Goal: Information Seeking & Learning: Learn about a topic

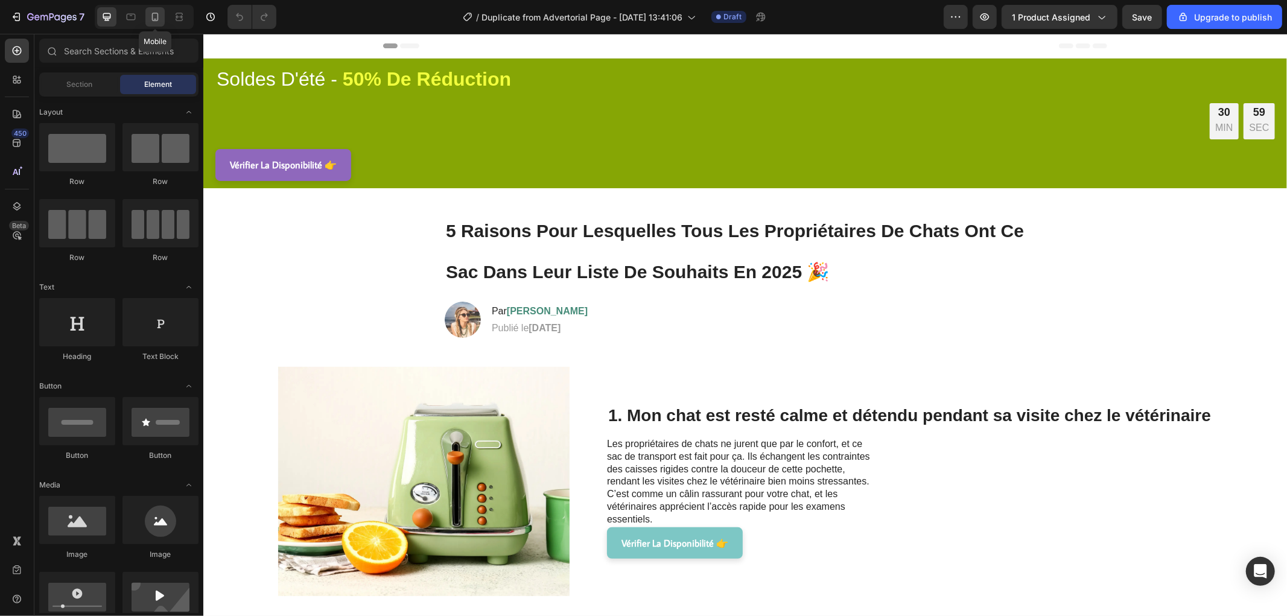
click at [152, 13] on icon at bounding box center [155, 17] width 12 height 12
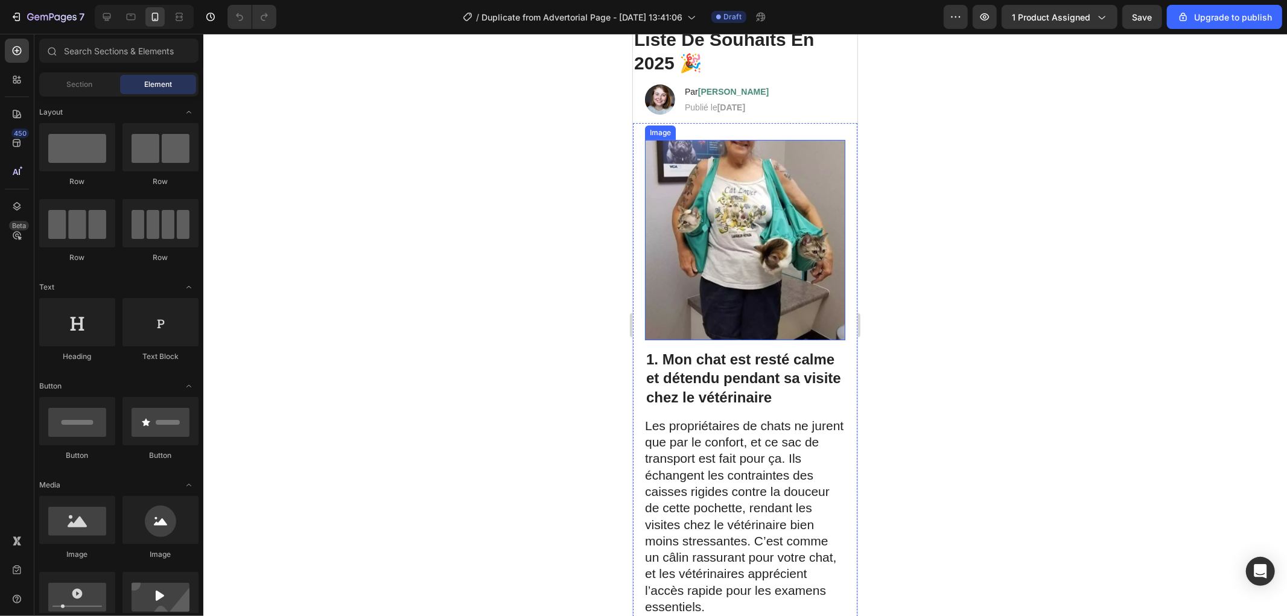
scroll to position [268, 0]
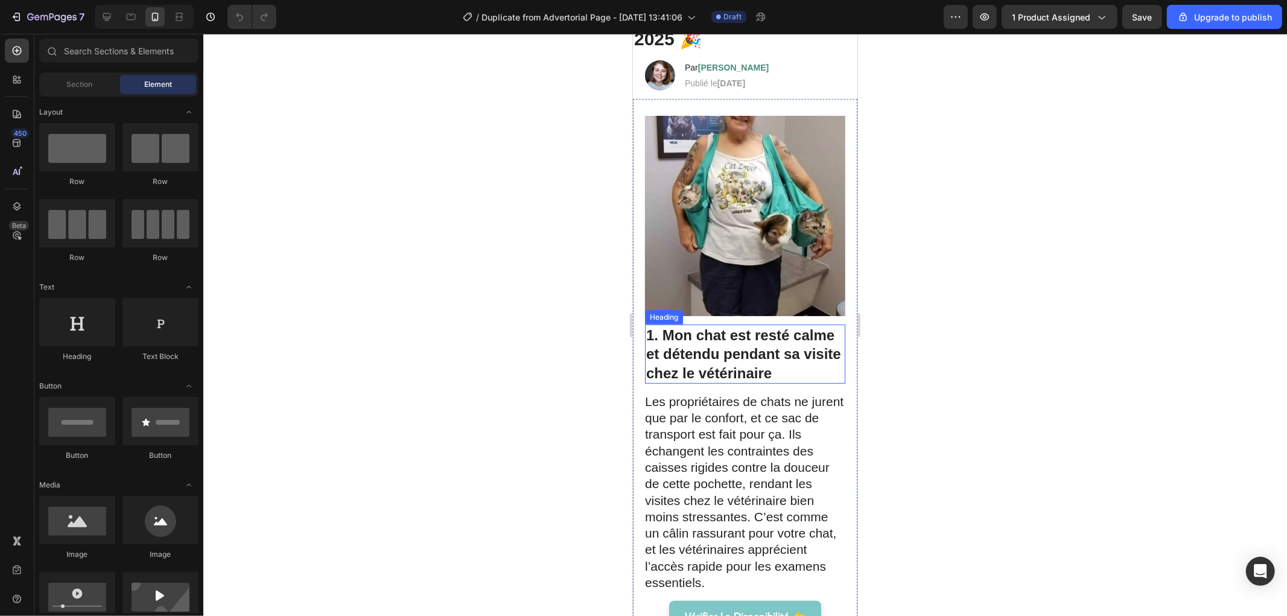
click at [755, 350] on h2 "1. Mon chat est resté calme et détendu pendant sa visite chez le vétérinaire" at bounding box center [744, 353] width 200 height 59
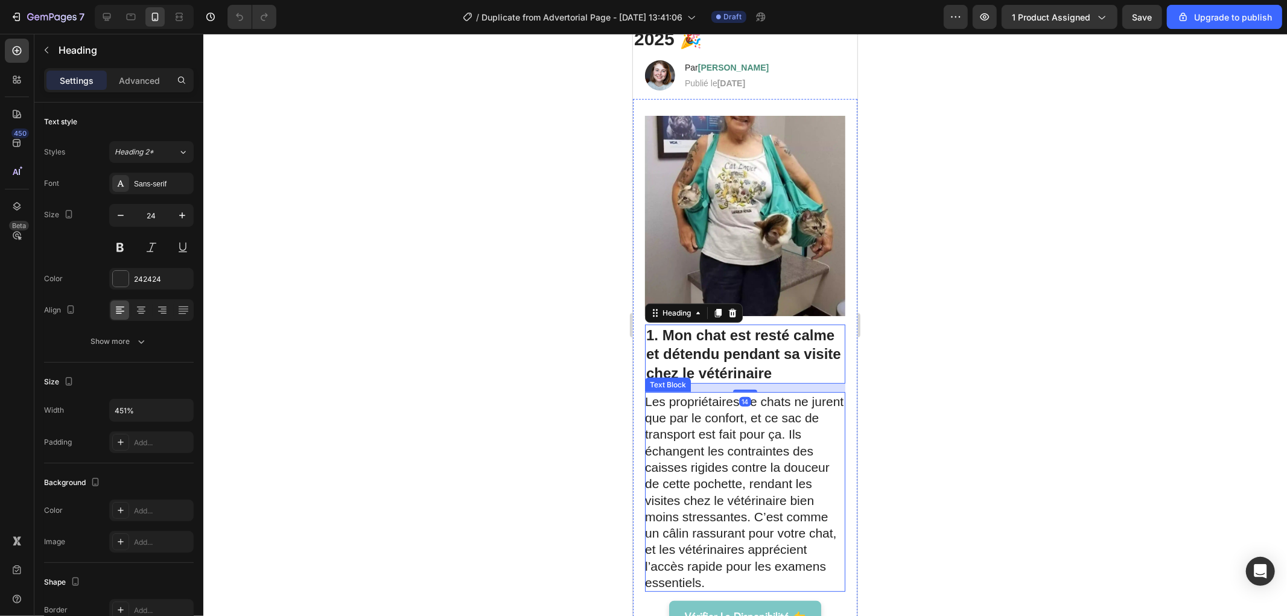
click at [720, 441] on p "Les propriétaires de chats ne jurent que par le confort, et ce sac de transport…" at bounding box center [743, 492] width 199 height 198
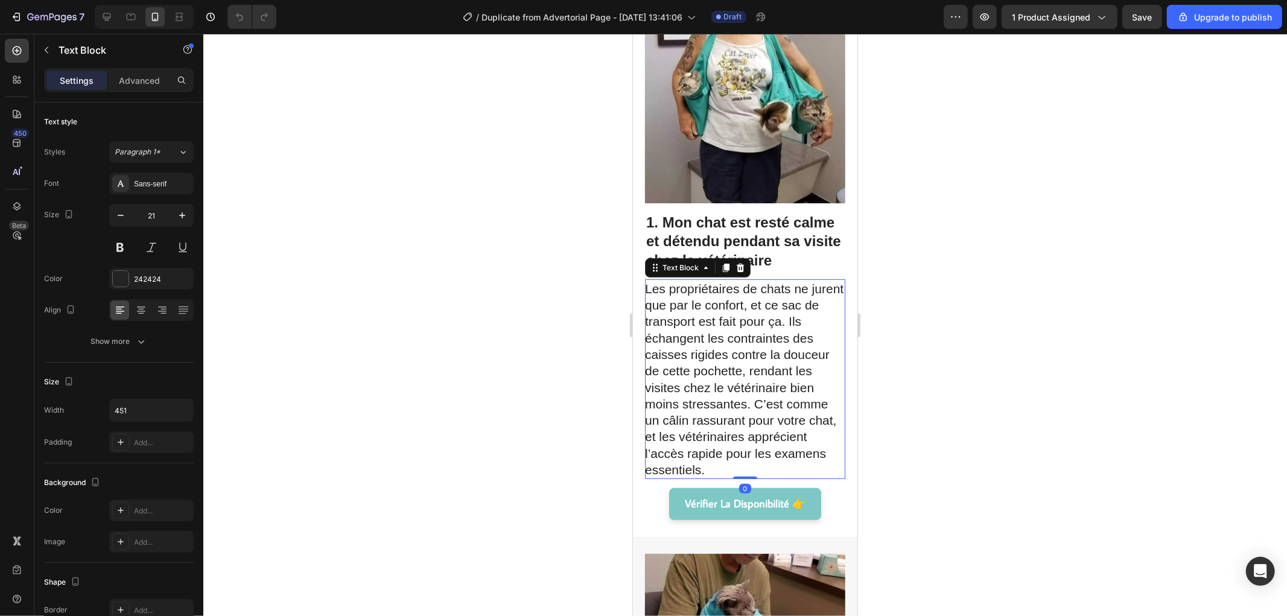
scroll to position [402, 0]
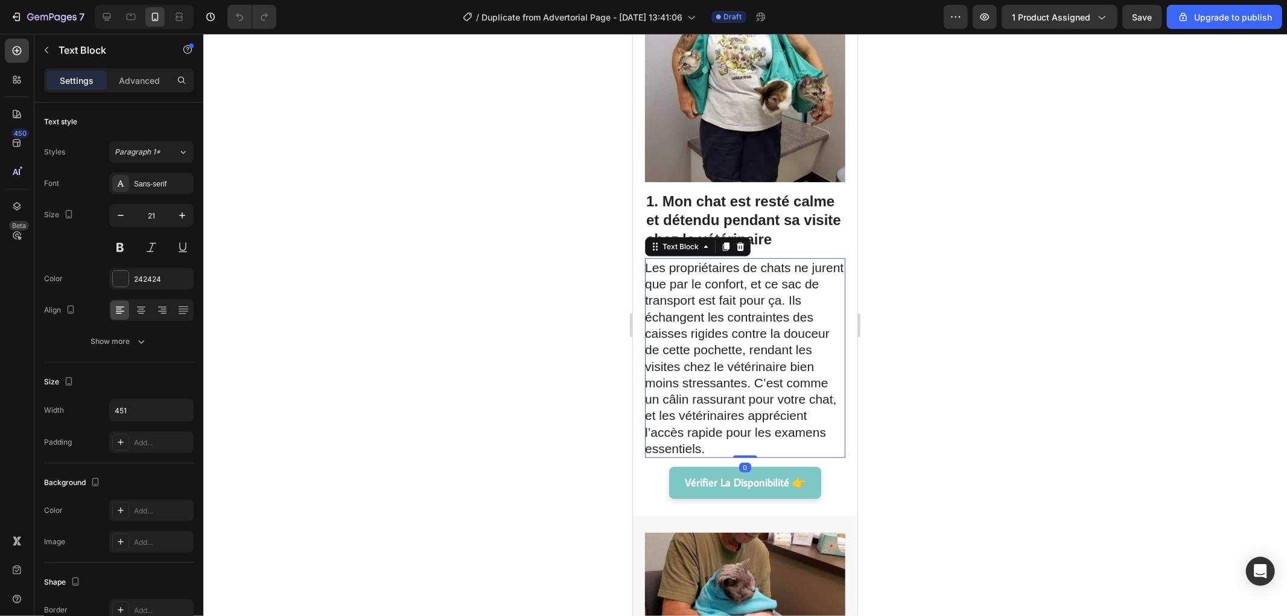
click at [732, 363] on p "Les propriétaires de chats ne jurent que par le confort, et ce sac de transport…" at bounding box center [743, 358] width 199 height 198
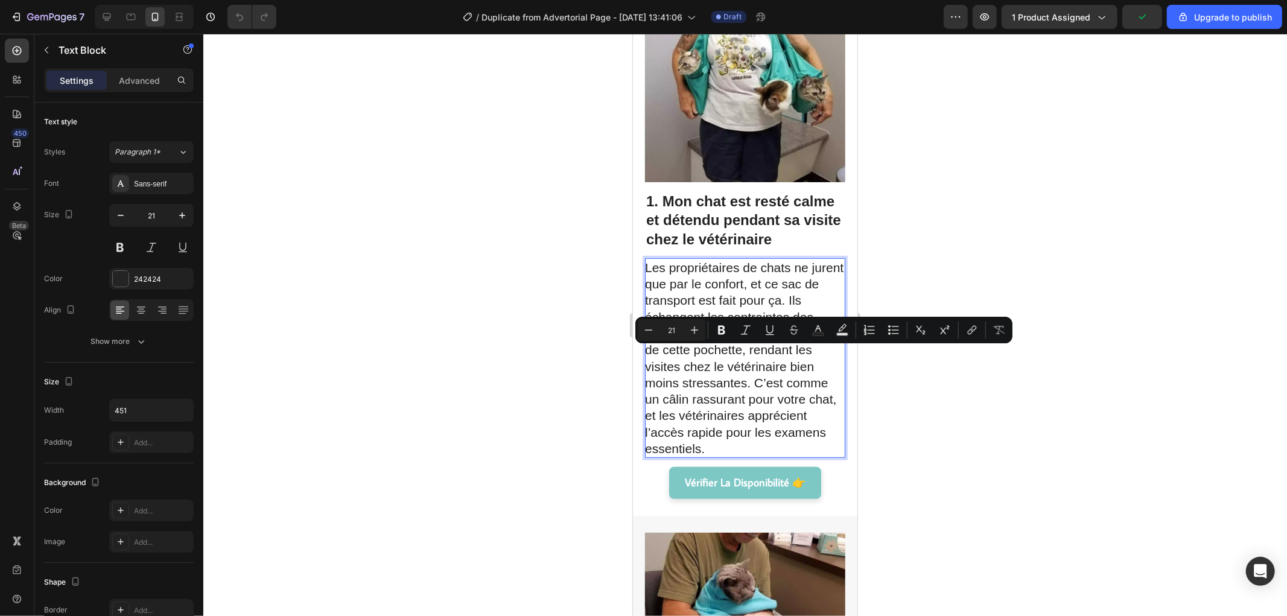
click at [707, 285] on p "Les propriétaires de chats ne jurent que par le confort, et ce sac de transport…" at bounding box center [743, 358] width 199 height 198
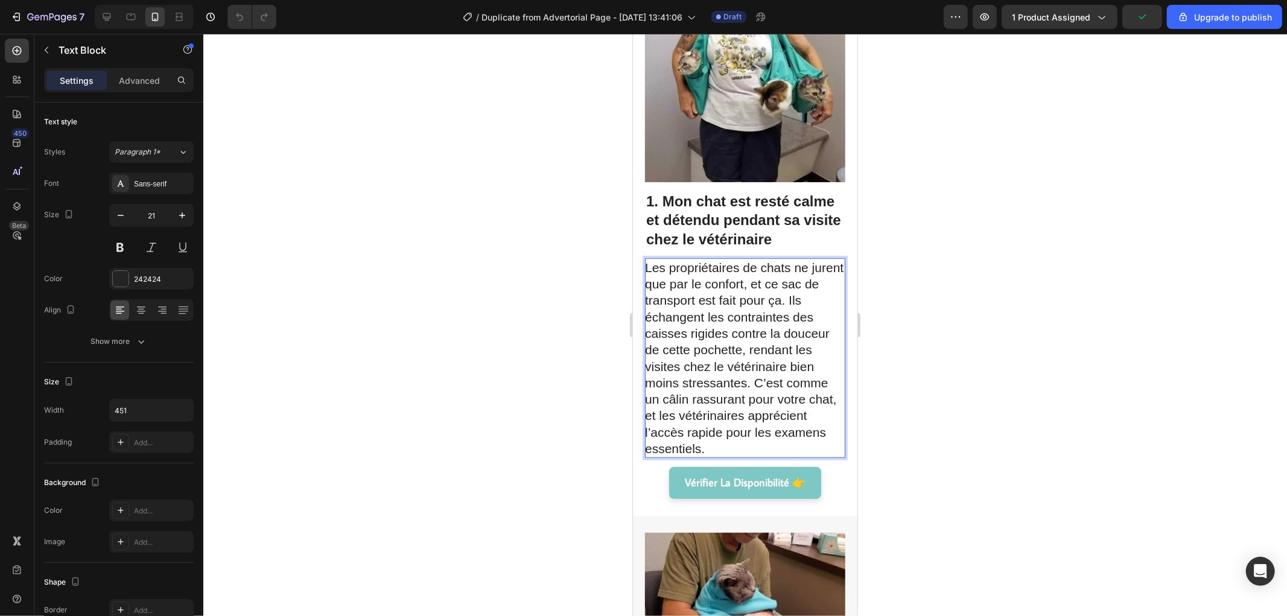
click at [739, 309] on p "Les propriétaires de chats ne jurent que par le confort, et ce sac de transport…" at bounding box center [743, 358] width 199 height 198
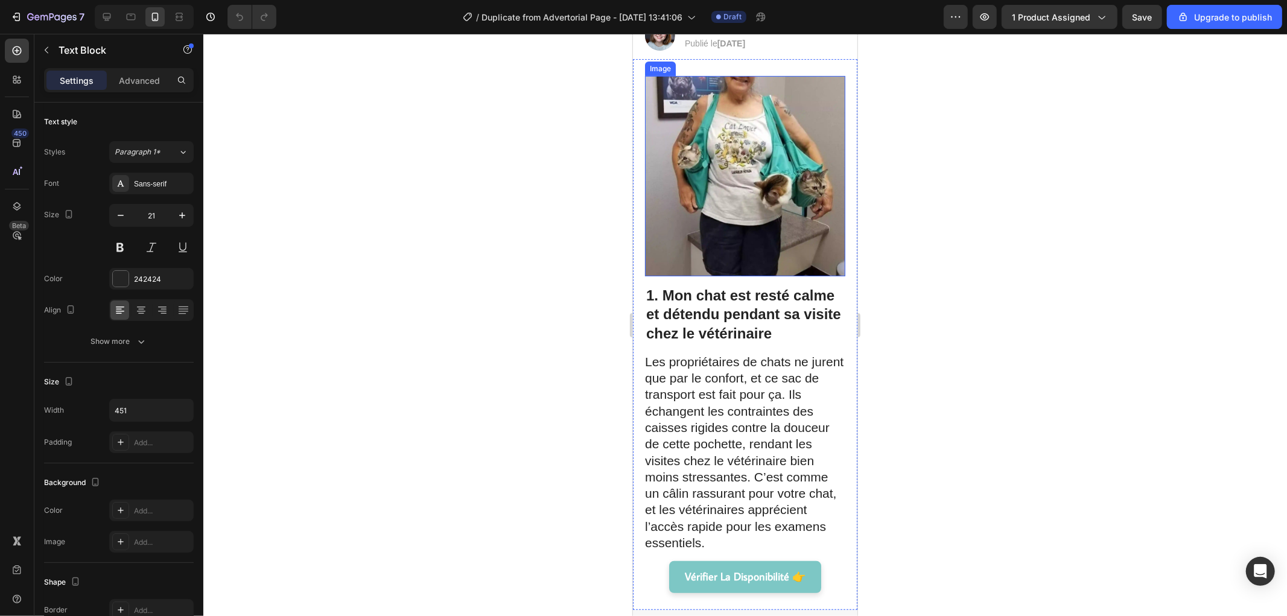
scroll to position [484, 0]
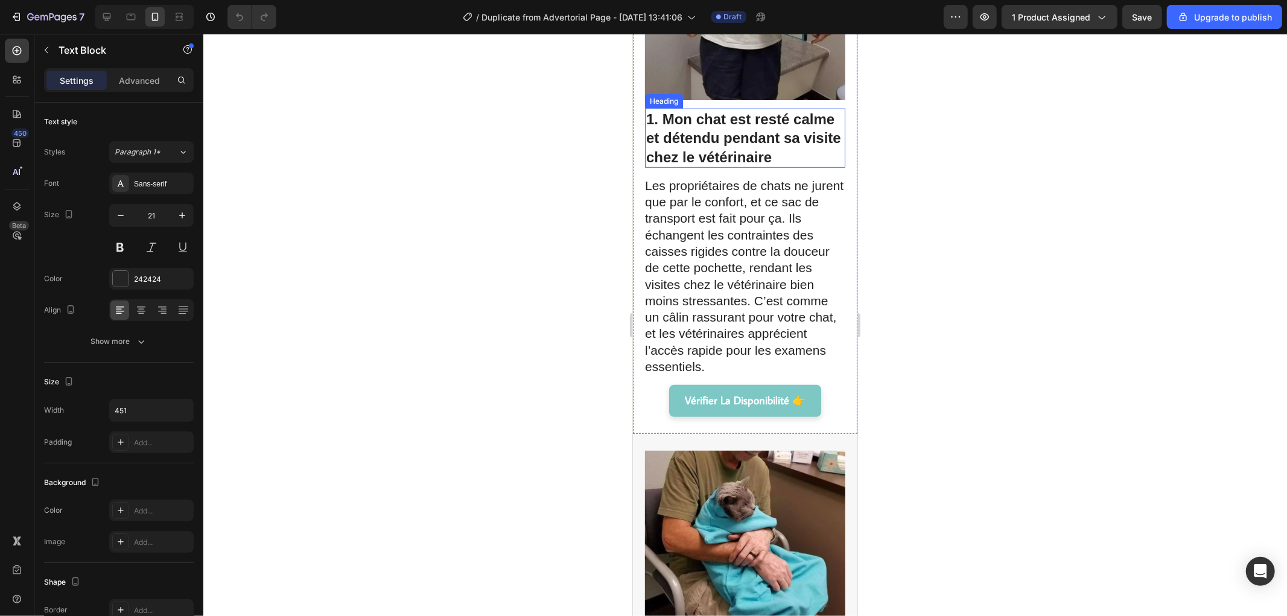
click at [738, 121] on h2 "1. Mon chat est resté calme et détendu pendant sa visite chez le vétérinaire" at bounding box center [744, 137] width 200 height 59
click at [759, 220] on p "Les propriétaires de chats ne jurent que par le confort, et ce sac de transport…" at bounding box center [743, 276] width 199 height 198
click at [756, 190] on p "Les propriétaires de chats ne jurent que par le confort, et ce sac de transport…" at bounding box center [743, 276] width 199 height 198
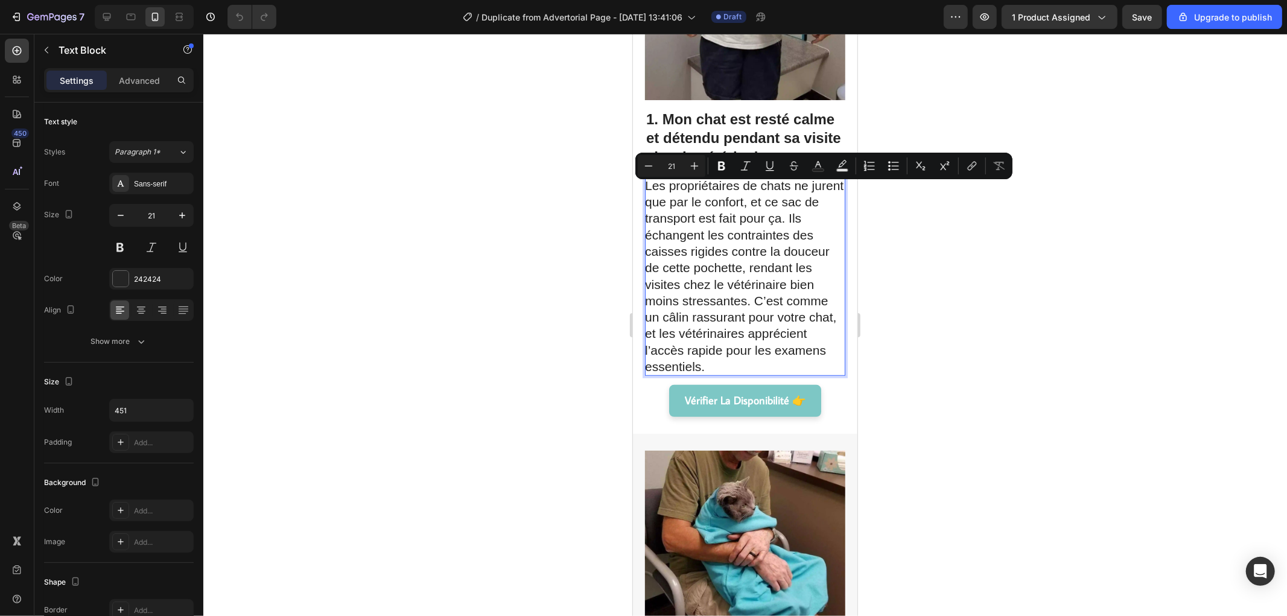
click at [745, 224] on p "Les propriétaires de chats ne jurent que par le confort, et ce sac de transport…" at bounding box center [743, 276] width 199 height 198
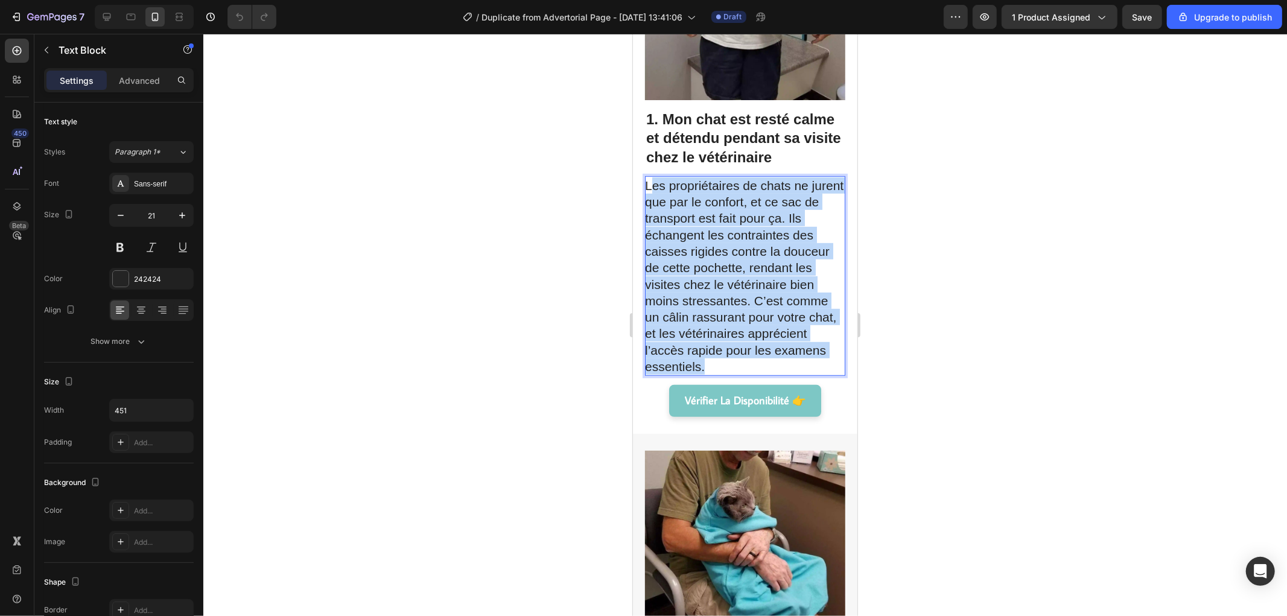
drag, startPoint x: 716, startPoint y: 317, endPoint x: 648, endPoint y: 172, distance: 160.3
click at [648, 177] on p "Les propriétaires de chats ne jurent que par le confort, et ce sac de transport…" at bounding box center [743, 276] width 199 height 198
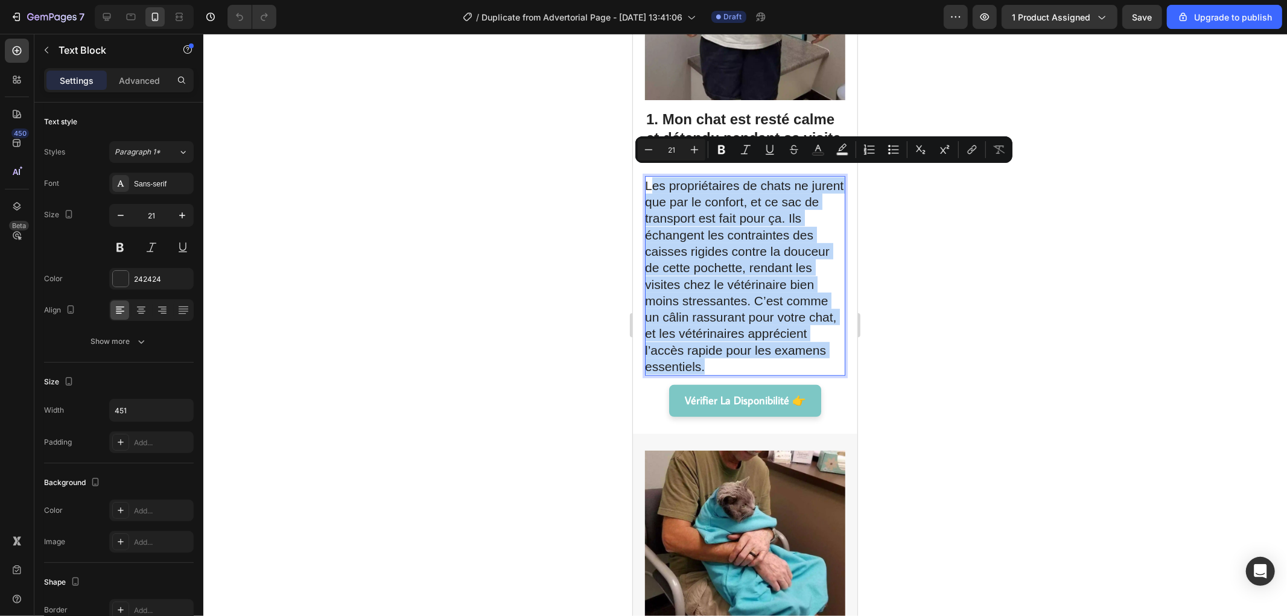
click at [659, 183] on p "Les propriétaires de chats ne jurent que par le confort, et ce sac de transport…" at bounding box center [743, 276] width 199 height 198
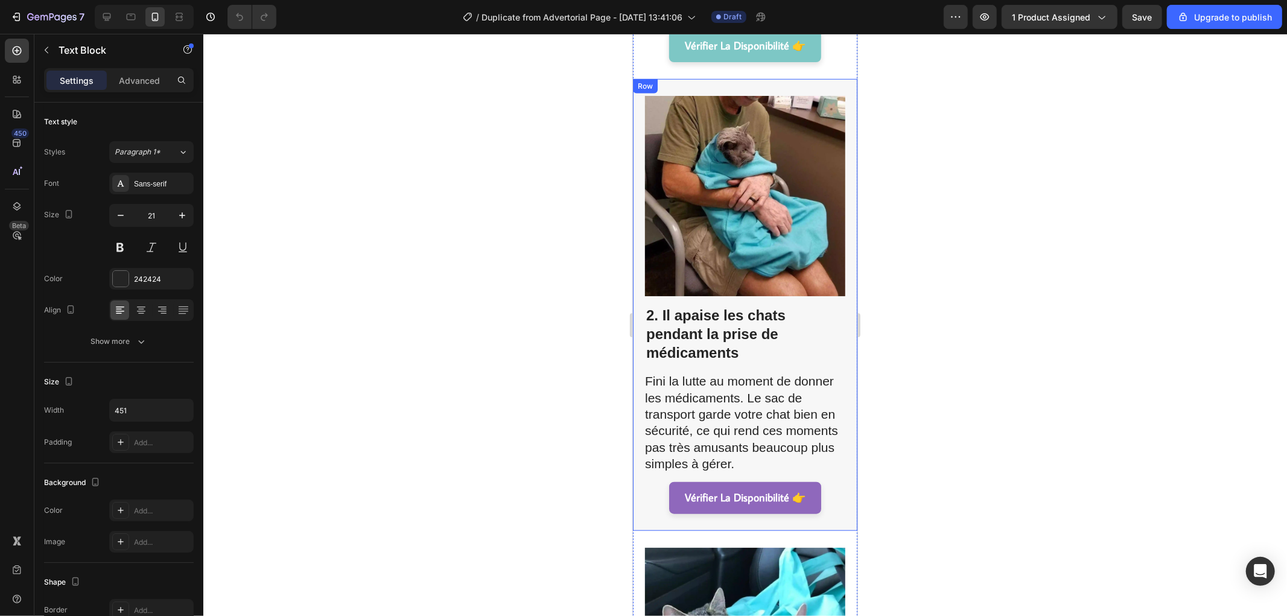
scroll to position [804, 0]
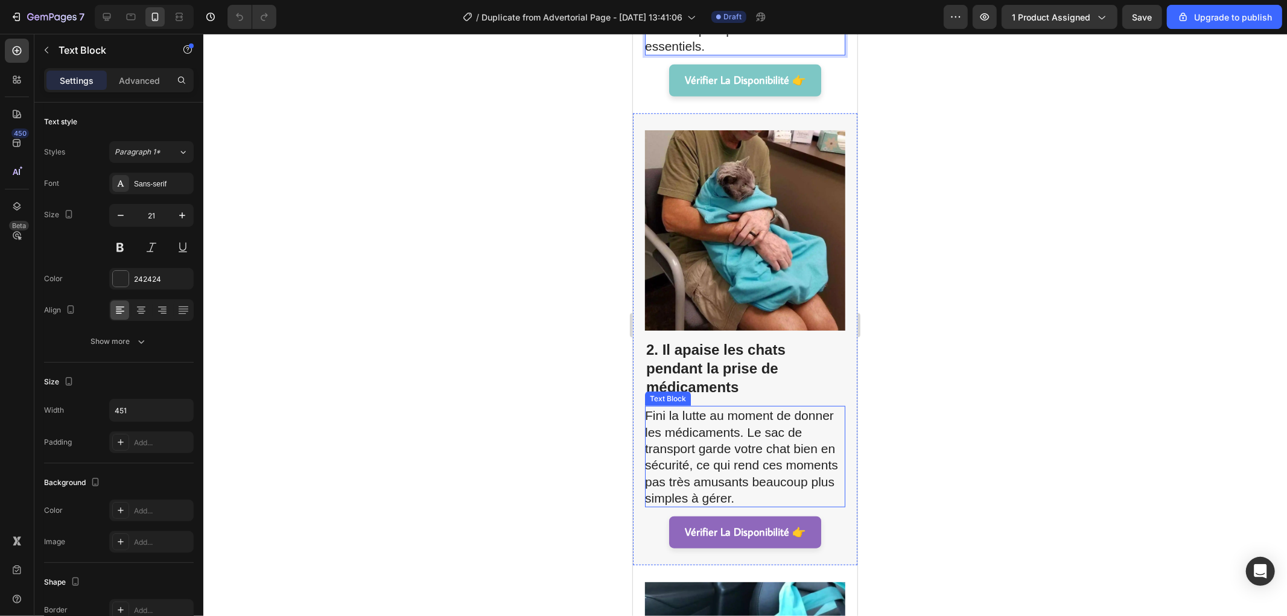
click at [773, 425] on p "Fini la lutte au moment de donner les médicaments. Le sac de transport garde vo…" at bounding box center [743, 456] width 199 height 99
click at [759, 340] on h2 "2. Il apaise les chats pendant la prise de médicaments" at bounding box center [744, 367] width 200 height 59
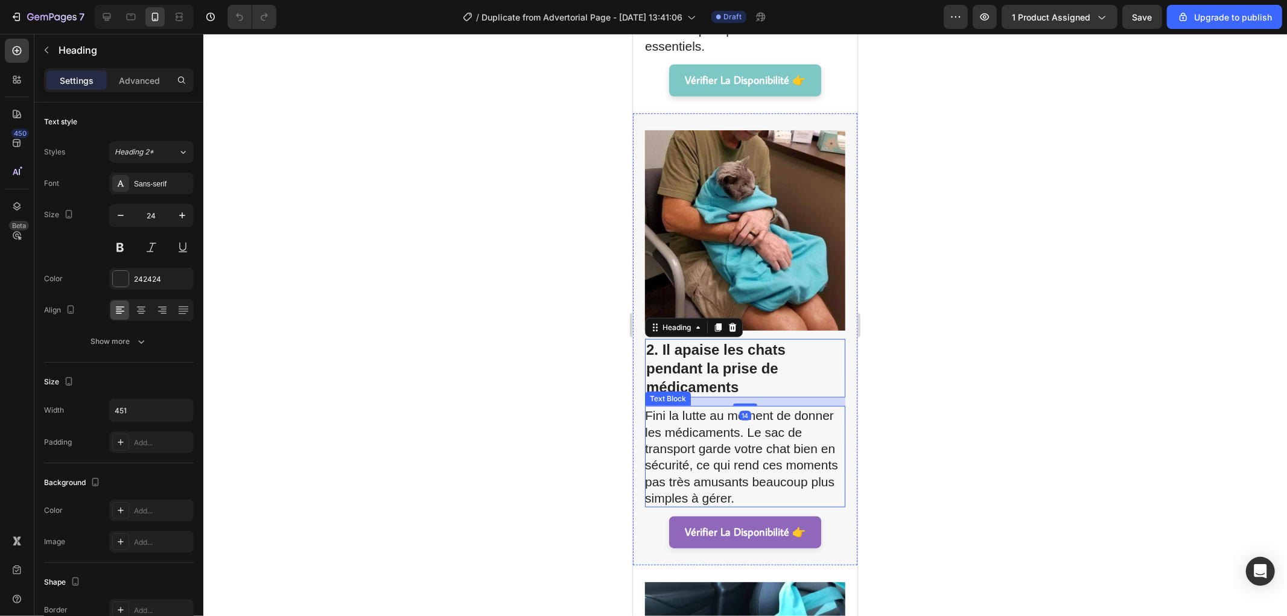
click at [750, 438] on p "Fini la lutte au moment de donner les médicaments. Le sac de transport garde vo…" at bounding box center [743, 456] width 199 height 99
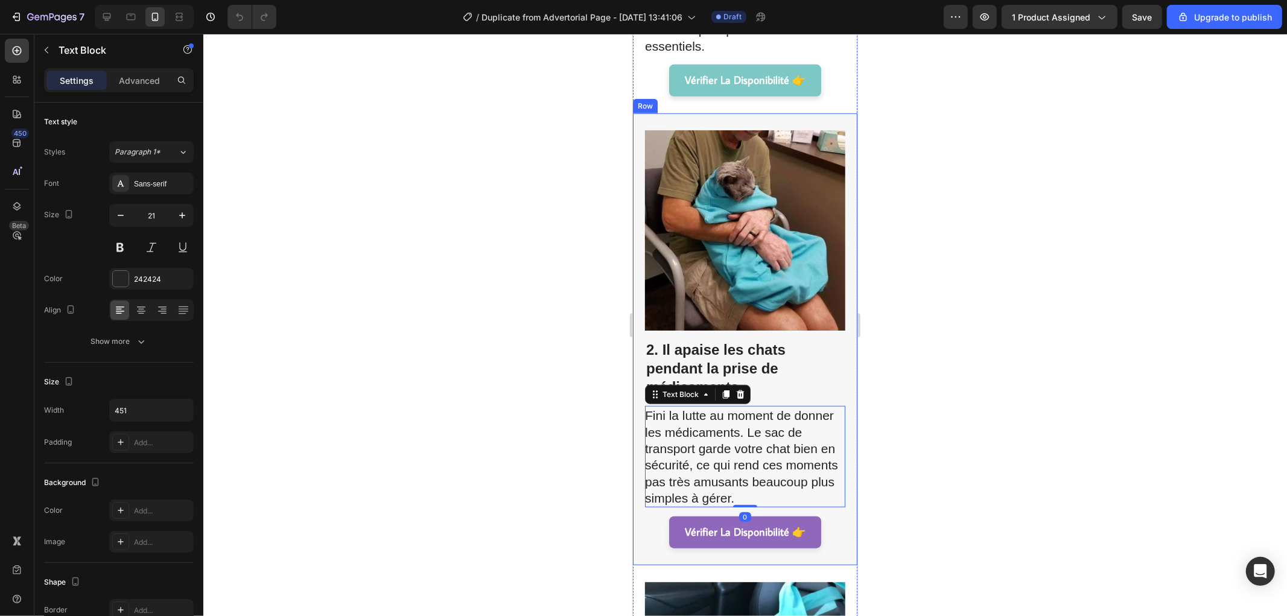
click at [794, 349] on h2 "2. Il apaise les chats pendant la prise de médicaments" at bounding box center [744, 367] width 200 height 59
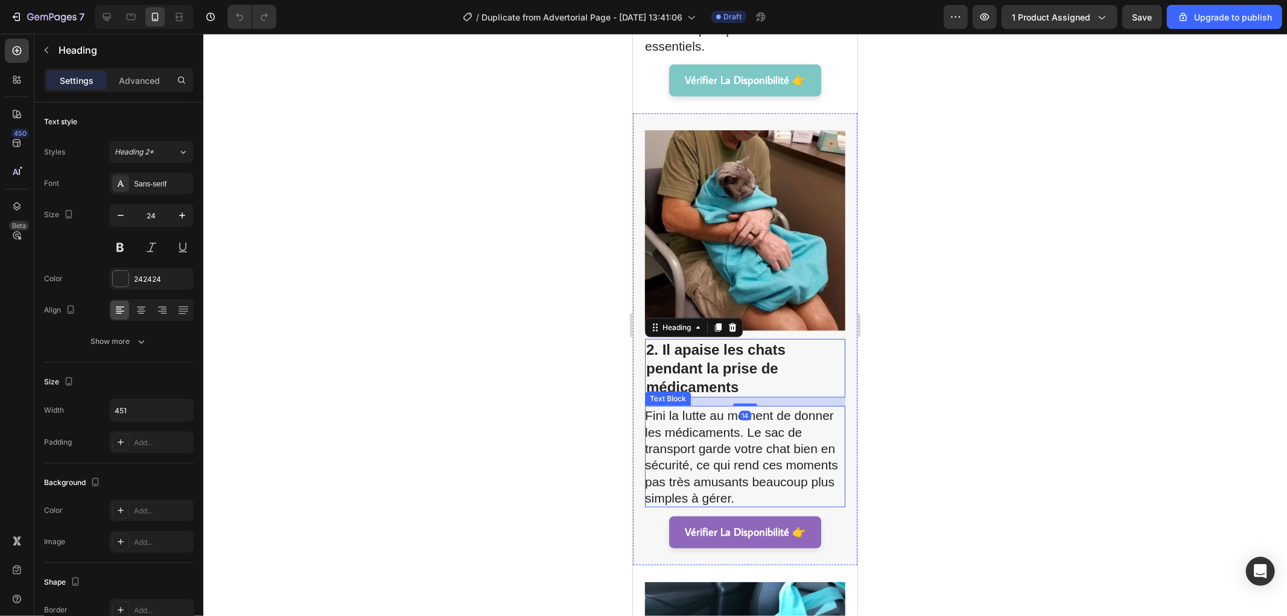
click at [778, 417] on p "Fini la lutte au moment de donner les médicaments. Le sac de transport garde vo…" at bounding box center [743, 456] width 199 height 99
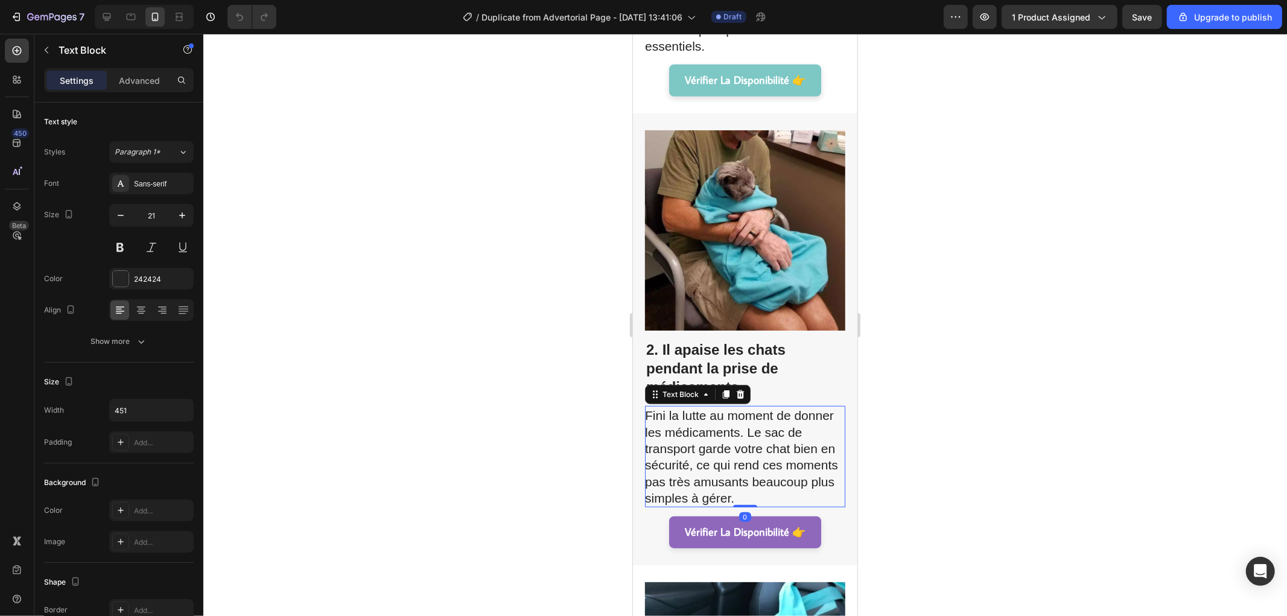
click at [778, 417] on p "Fini la lutte au moment de donner les médicaments. Le sac de transport garde vo…" at bounding box center [743, 456] width 199 height 99
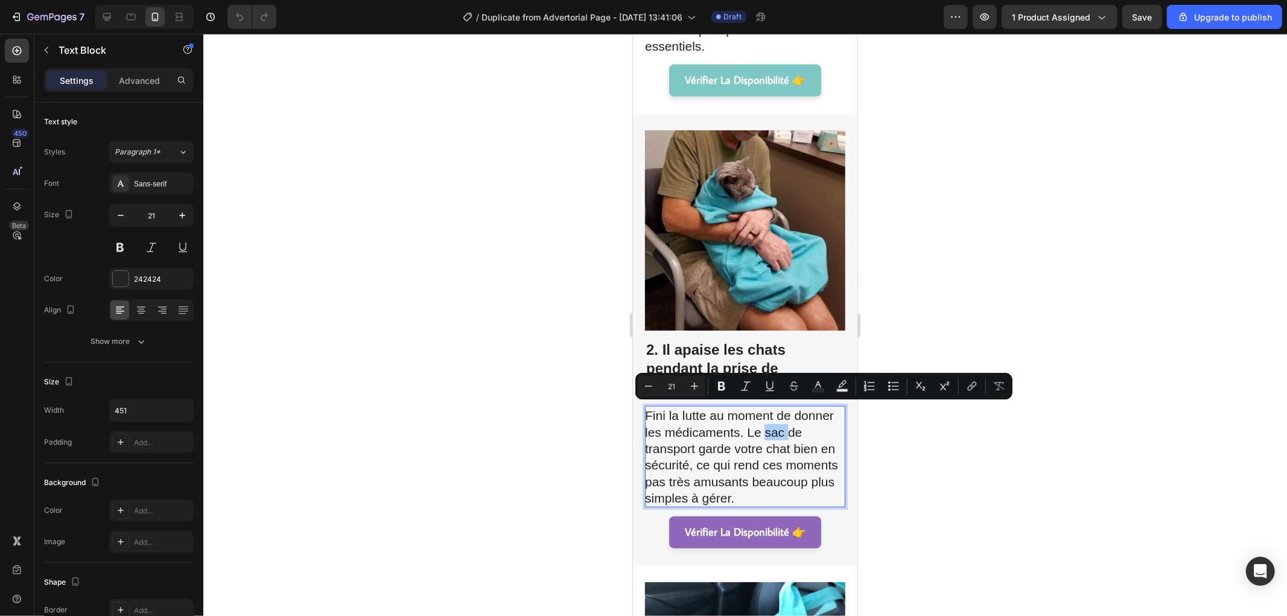
click at [993, 299] on div at bounding box center [744, 325] width 1083 height 582
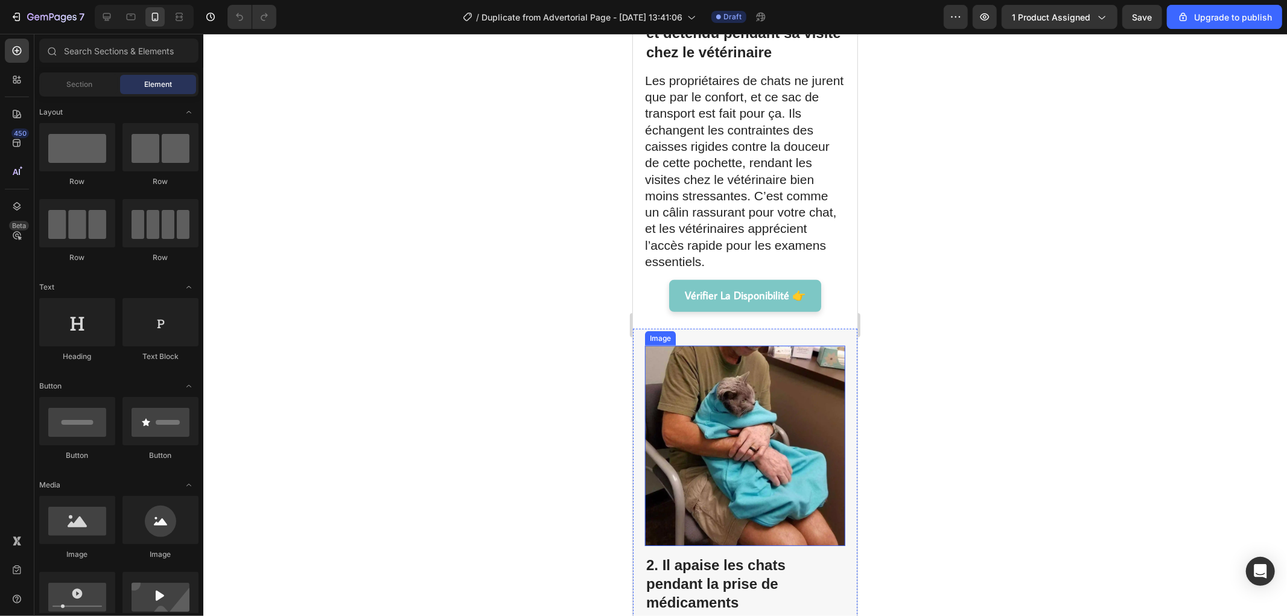
scroll to position [469, 0]
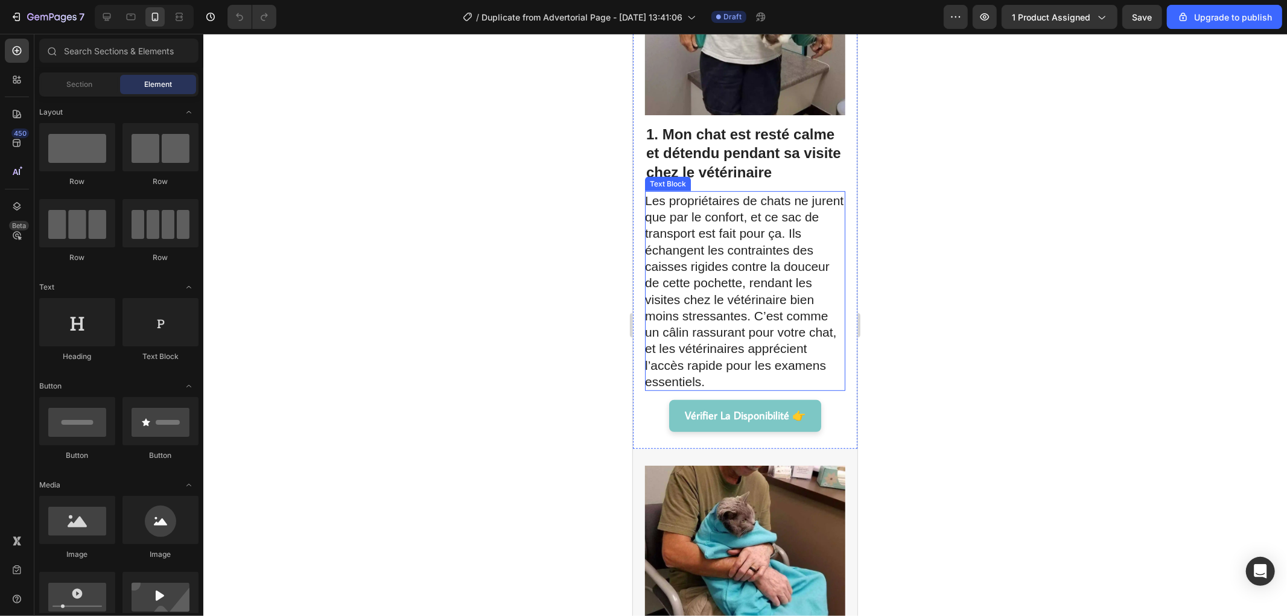
click at [744, 302] on p "Les propriétaires de chats ne jurent que par le confort, et ce sac de transport…" at bounding box center [743, 291] width 199 height 198
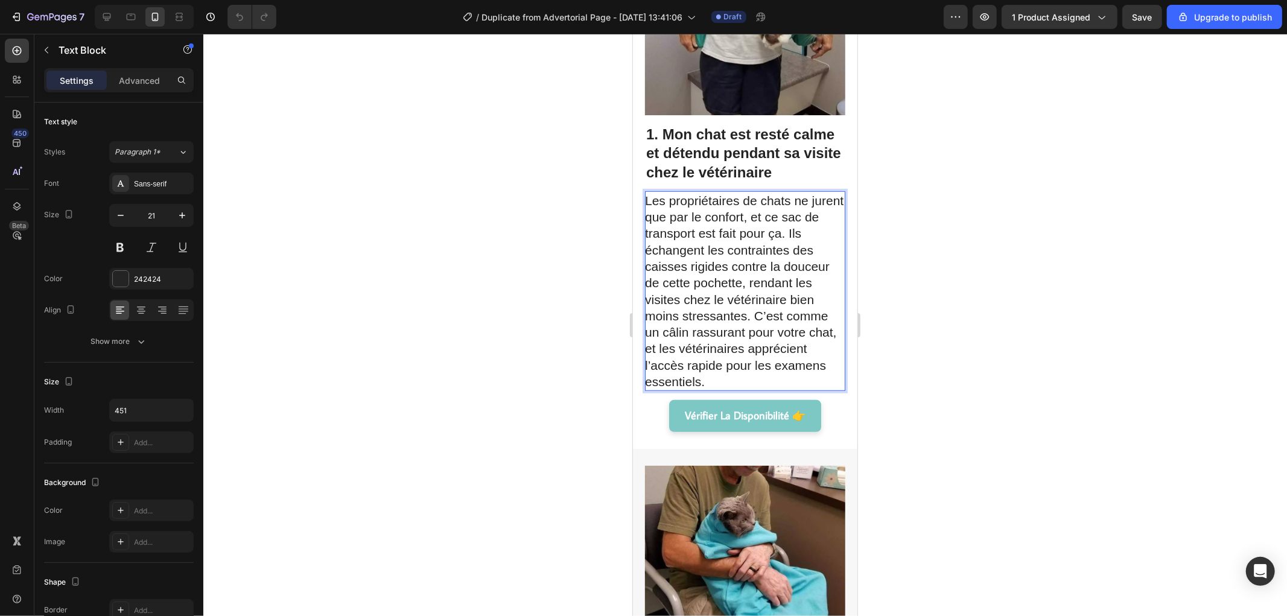
click at [743, 293] on p "Les propriétaires de chats ne jurent que par le confort, et ce sac de transport…" at bounding box center [743, 291] width 199 height 198
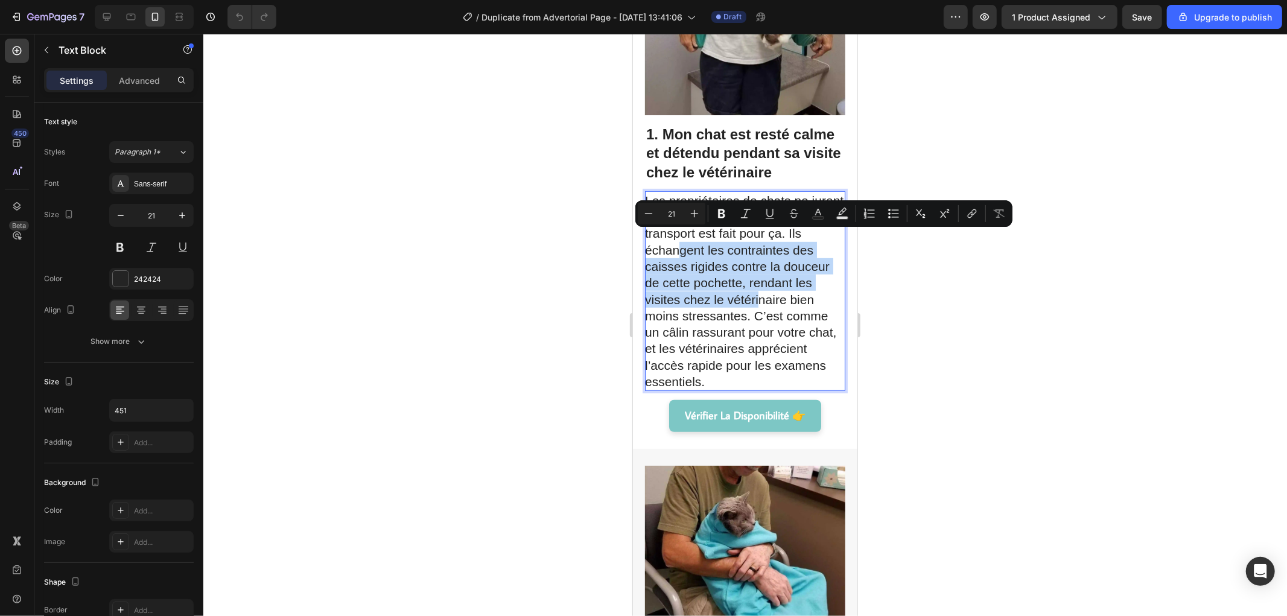
drag, startPoint x: 694, startPoint y: 238, endPoint x: 758, endPoint y: 293, distance: 83.9
click at [758, 293] on p "Les propriétaires de chats ne jurent que par le confort, et ce sac de transport…" at bounding box center [743, 291] width 199 height 198
click at [755, 309] on p "Les propriétaires de chats ne jurent que par le confort, et ce sac de transport…" at bounding box center [743, 291] width 199 height 198
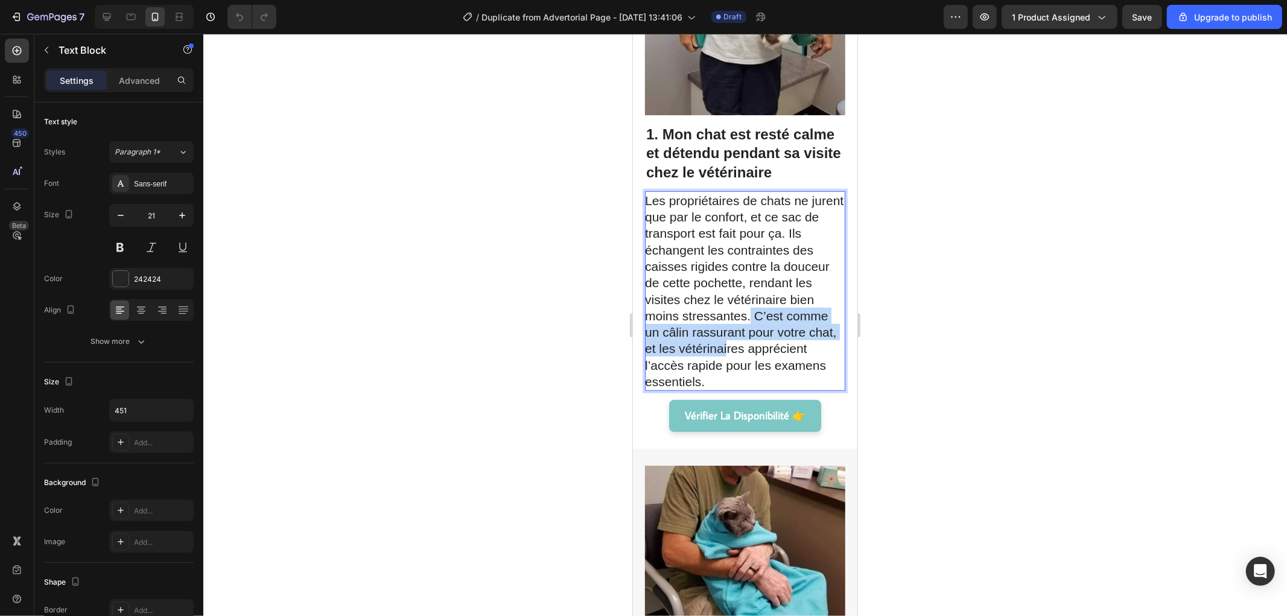
drag, startPoint x: 750, startPoint y: 303, endPoint x: 756, endPoint y: 340, distance: 36.6
click at [756, 340] on p "Les propriétaires de chats ne jurent que par le confort, et ce sac de transport…" at bounding box center [743, 291] width 199 height 198
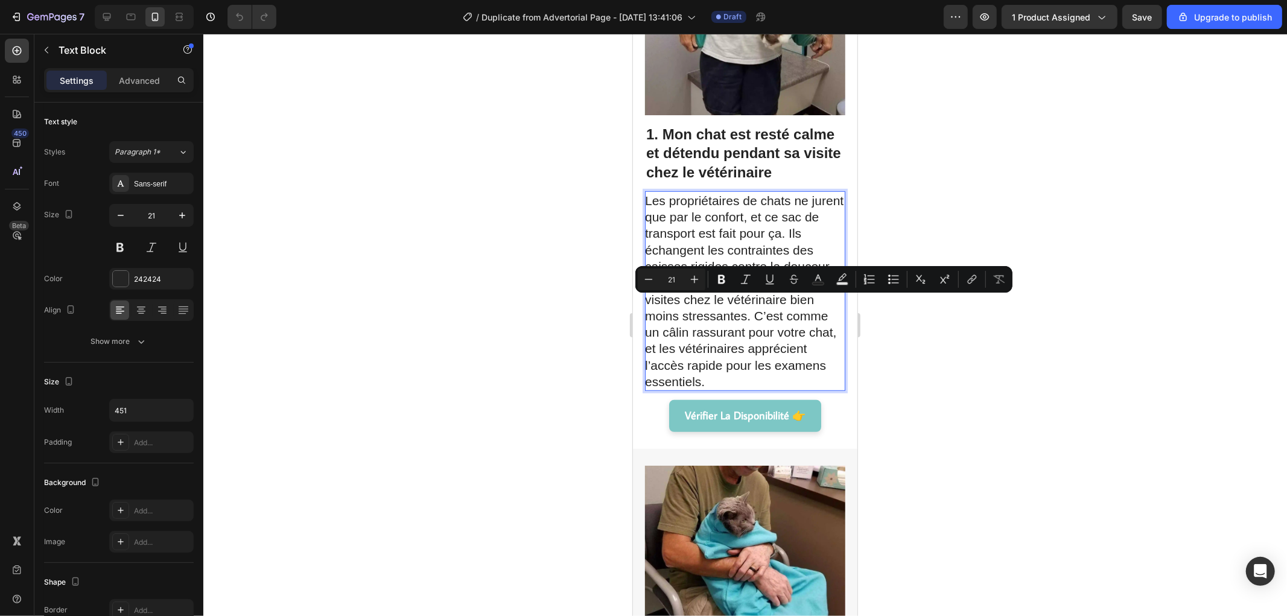
click at [759, 335] on p "Les propriétaires de chats ne jurent que par le confort, et ce sac de transport…" at bounding box center [743, 291] width 199 height 198
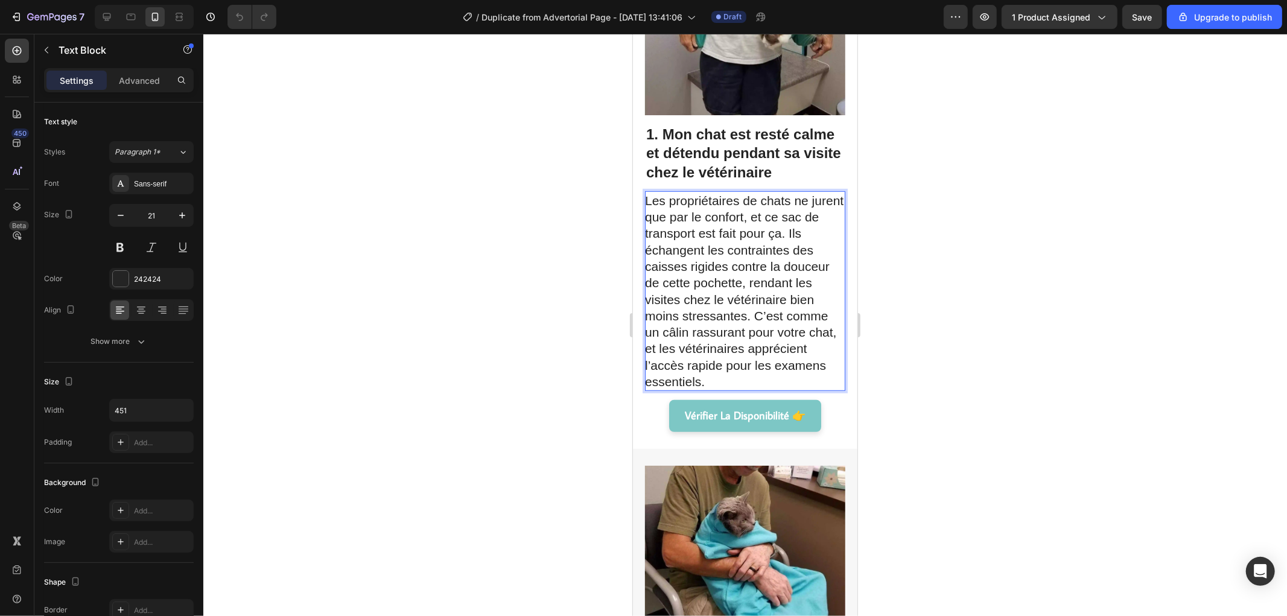
click at [779, 336] on p "Les propriétaires de chats ne jurent que par le confort, et ce sac de transport…" at bounding box center [743, 291] width 199 height 198
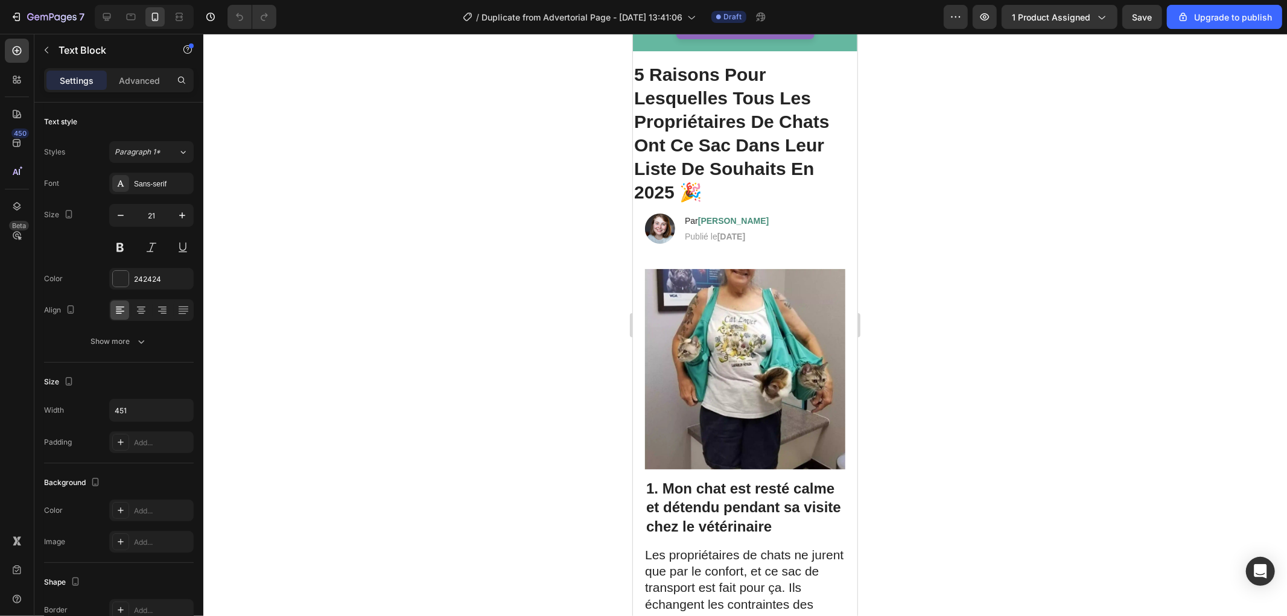
scroll to position [0, 0]
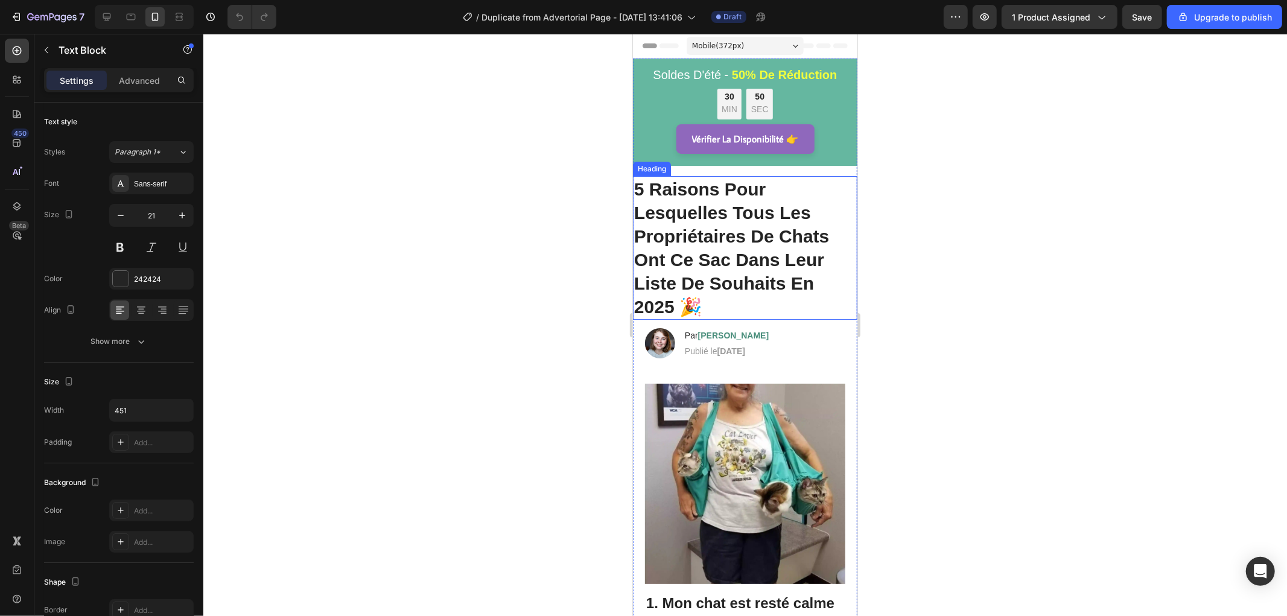
click at [705, 236] on span "5 Raisons Pour Lesquelles Tous Les Propriétaires De Chats Ont Ce Sac Dans Leur …" at bounding box center [730, 248] width 195 height 138
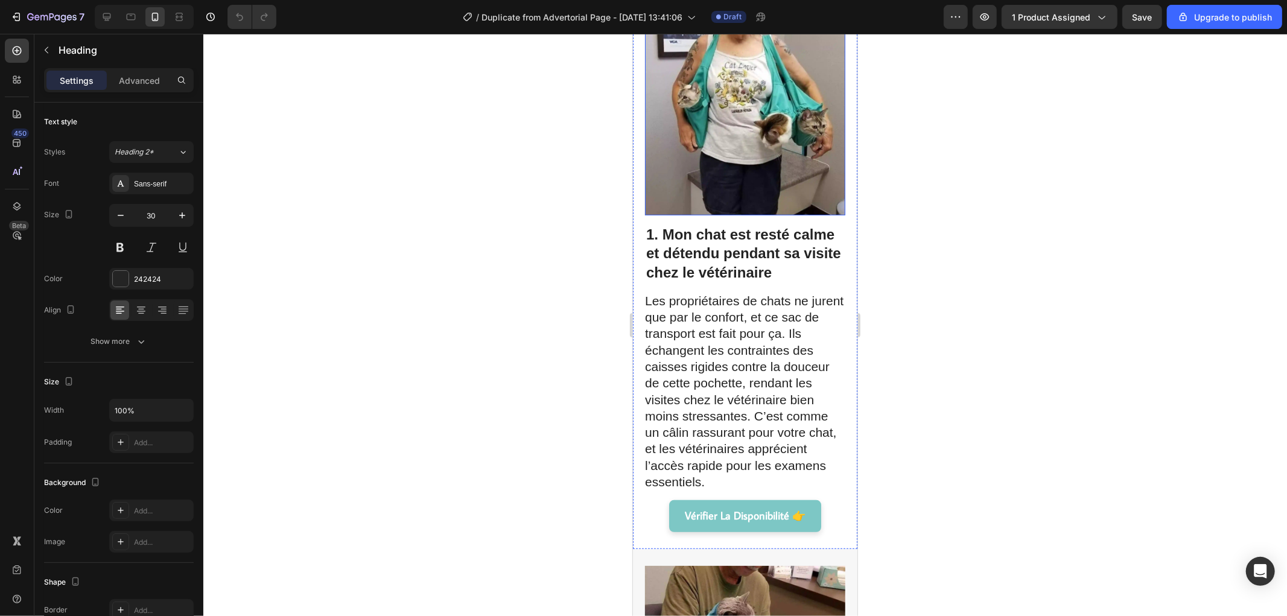
scroll to position [402, 0]
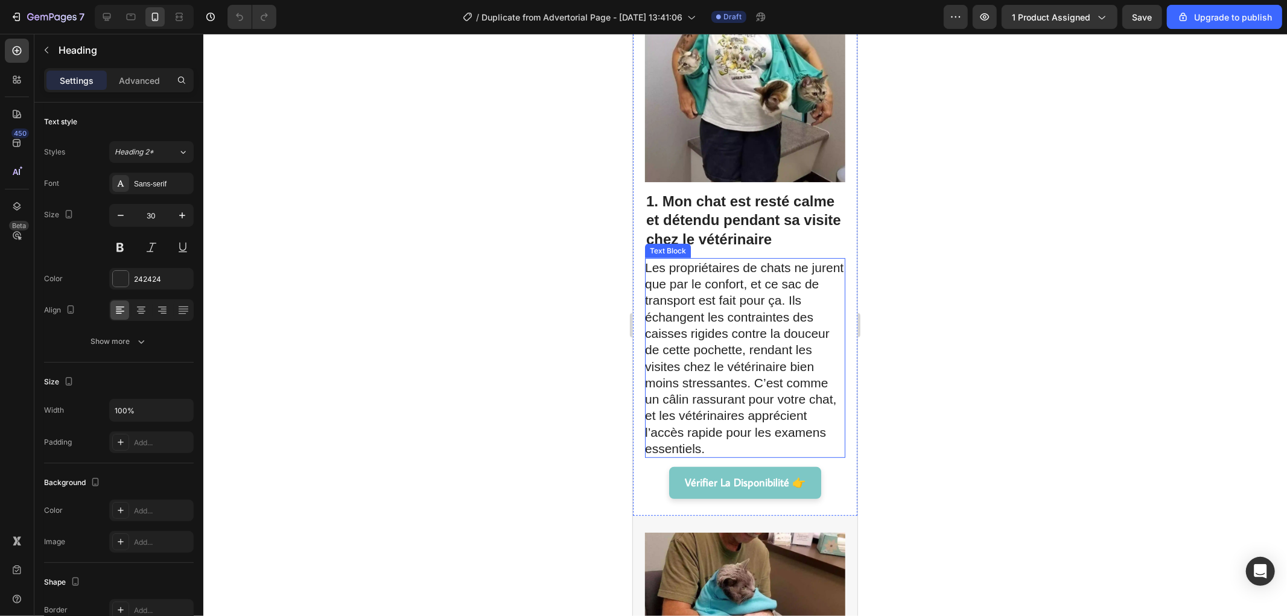
click at [696, 290] on p "Les propriétaires de chats ne jurent que par le confort, et ce sac de transport…" at bounding box center [743, 358] width 199 height 198
click at [695, 291] on p "Les propriétaires de chats ne jurent que par le confort, et ce sac de transport…" at bounding box center [743, 358] width 199 height 198
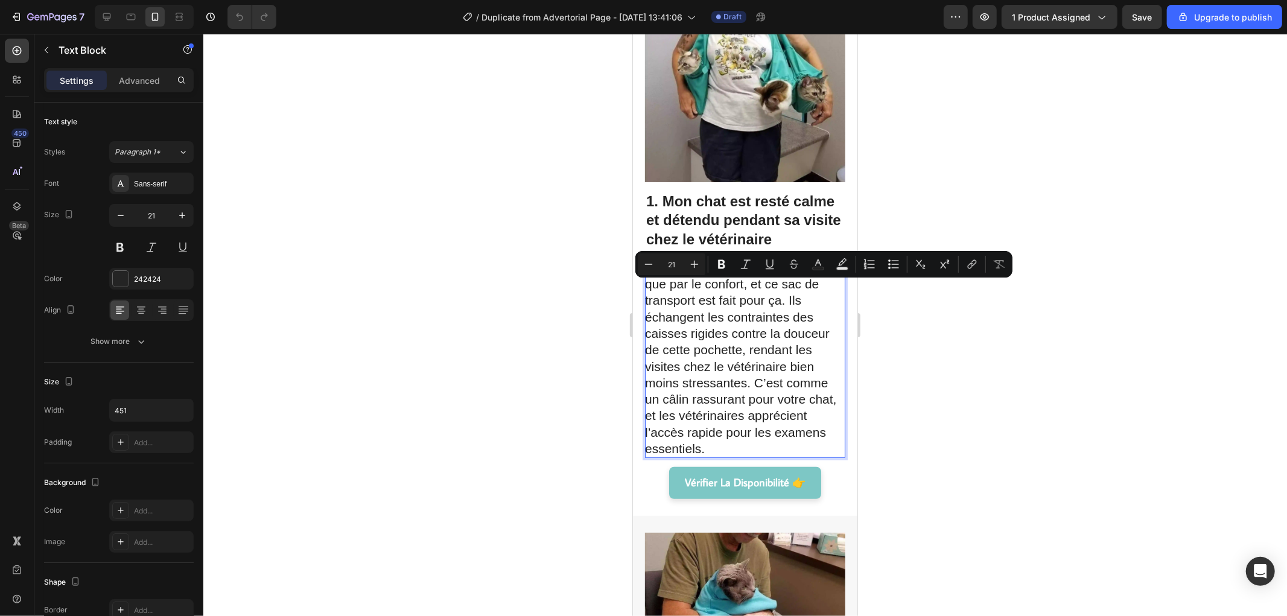
click at [744, 314] on p "Les propriétaires de chats ne jurent que par le confort, et ce sac de transport…" at bounding box center [743, 358] width 199 height 198
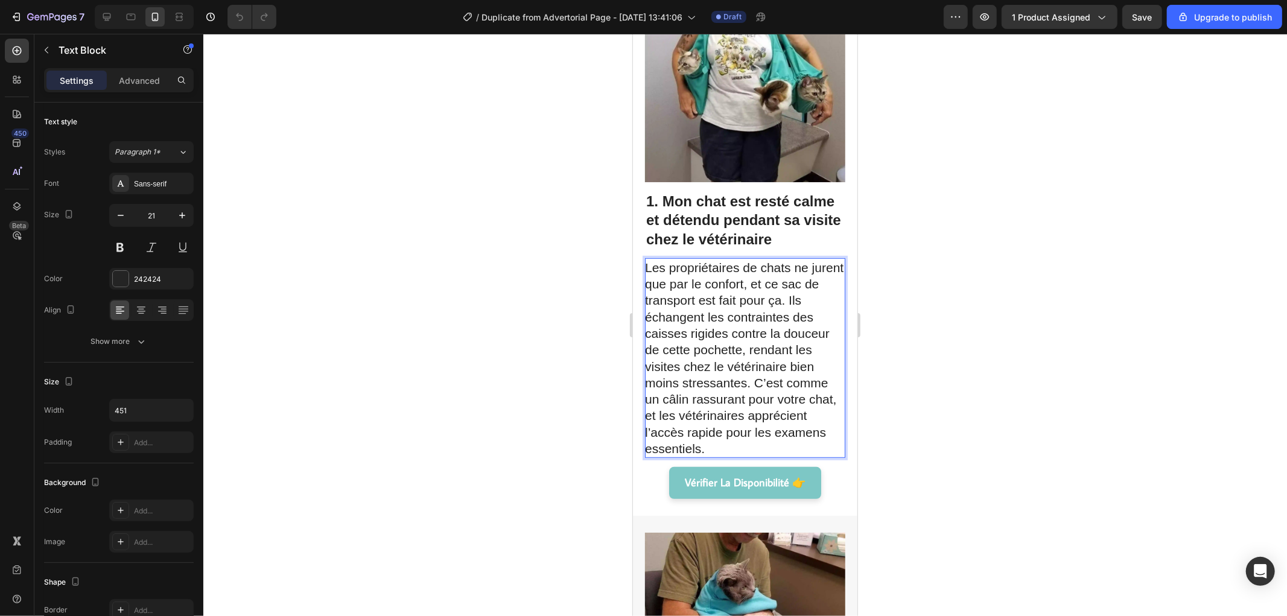
click at [714, 346] on p "Les propriétaires de chats ne jurent que par le confort, et ce sac de transport…" at bounding box center [743, 358] width 199 height 198
click at [731, 335] on p "Les propriétaires de chats ne jurent que par le confort, et ce sac de transport…" at bounding box center [743, 358] width 199 height 198
click at [749, 338] on p "Les propriétaires de chats ne jurent que par le confort, et ce sac de transport…" at bounding box center [743, 358] width 199 height 198
click at [758, 373] on p "Les propriétaires de chats ne jurent que par le confort, et ce sac de transport…" at bounding box center [743, 358] width 199 height 198
click at [745, 373] on p "Les propriétaires de chats ne jurent que par le confort, et ce sac de transport…" at bounding box center [743, 358] width 199 height 198
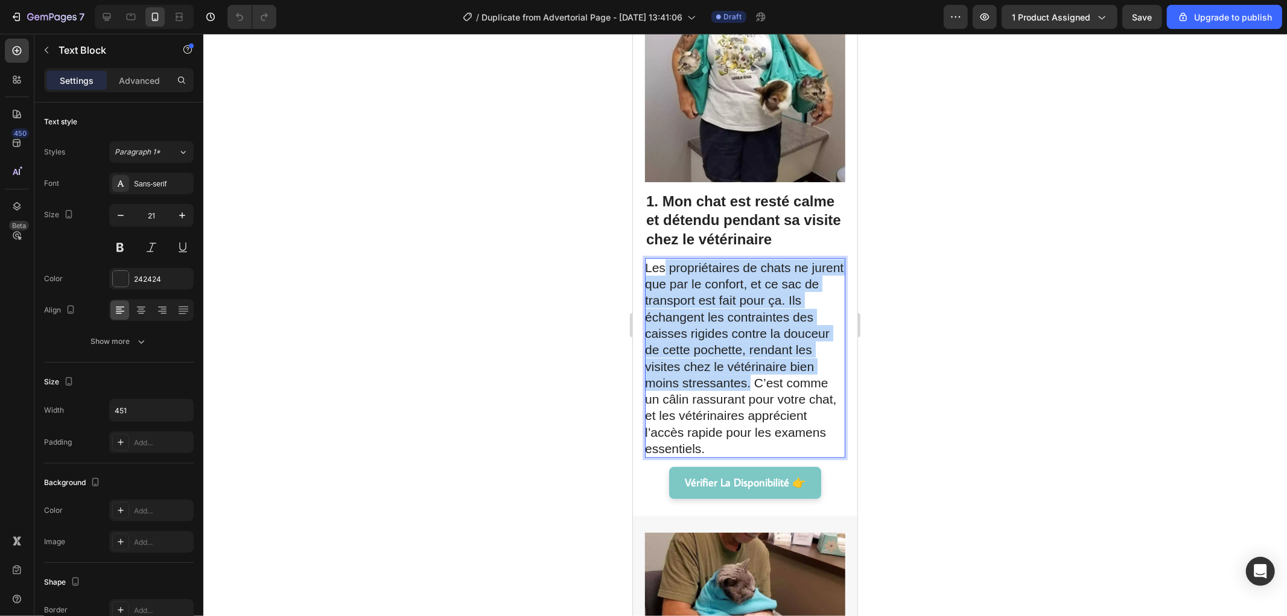
drag, startPoint x: 745, startPoint y: 373, endPoint x: 674, endPoint y: 275, distance: 121.4
click at [665, 262] on p "Les propriétaires de chats ne jurent que par le confort, et ce sac de transport…" at bounding box center [743, 358] width 199 height 198
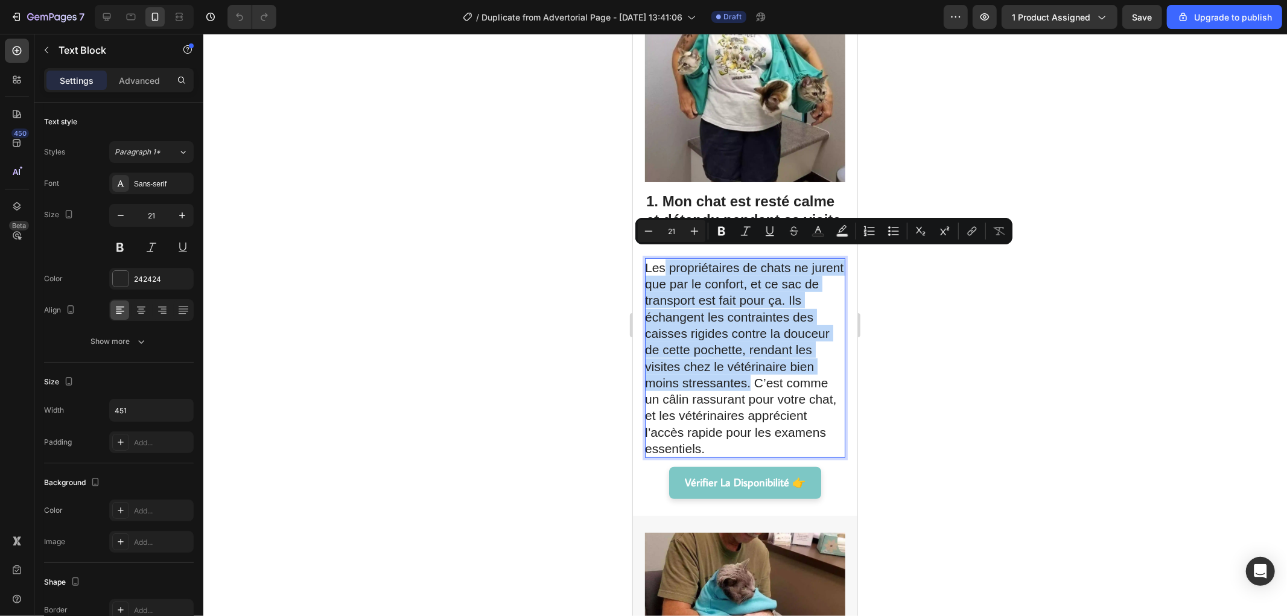
click at [740, 357] on p "Les propriétaires de chats ne jurent que par le confort, et ce sac de transport…" at bounding box center [743, 358] width 199 height 198
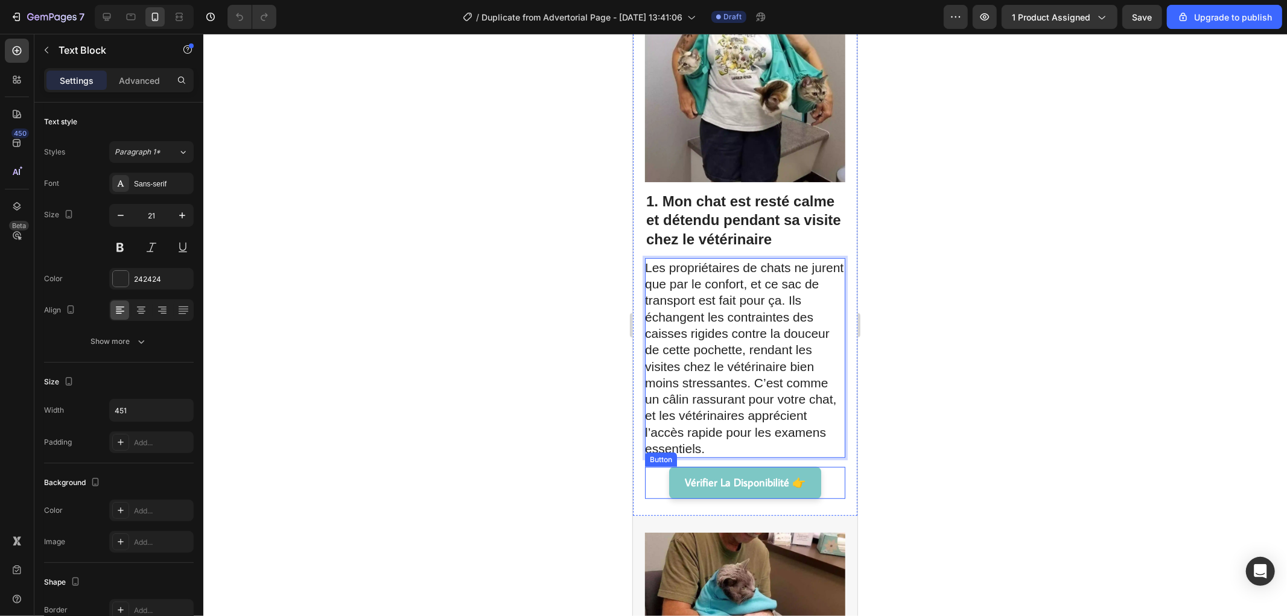
scroll to position [804, 0]
